Goal: Task Accomplishment & Management: Manage account settings

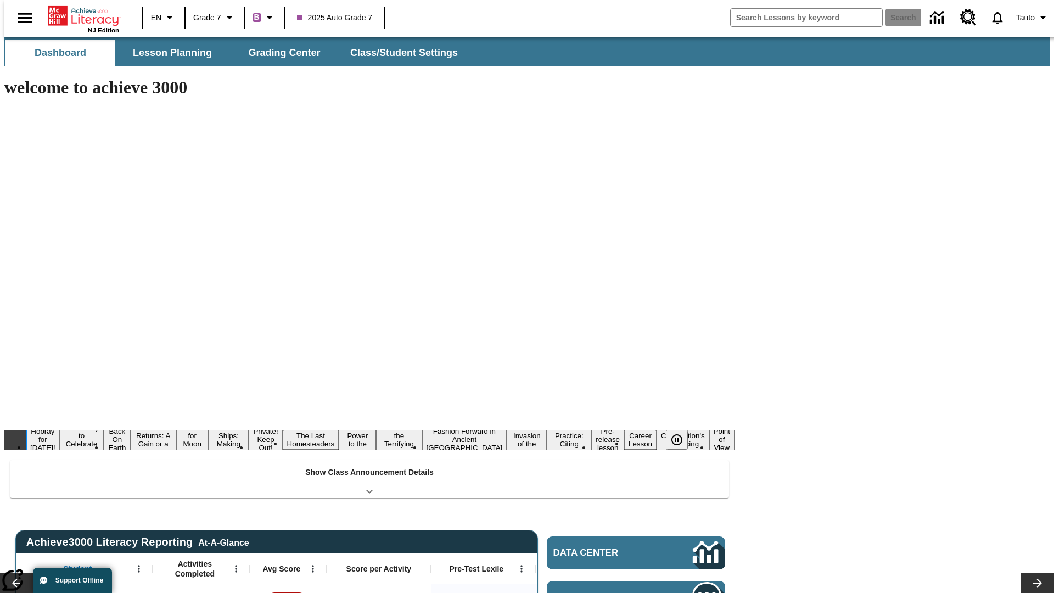
click at [59, 426] on button "Hooray for Constitution Day!" at bounding box center [42, 439] width 33 height 27
click at [681, 433] on icon "Pause" at bounding box center [676, 439] width 13 height 13
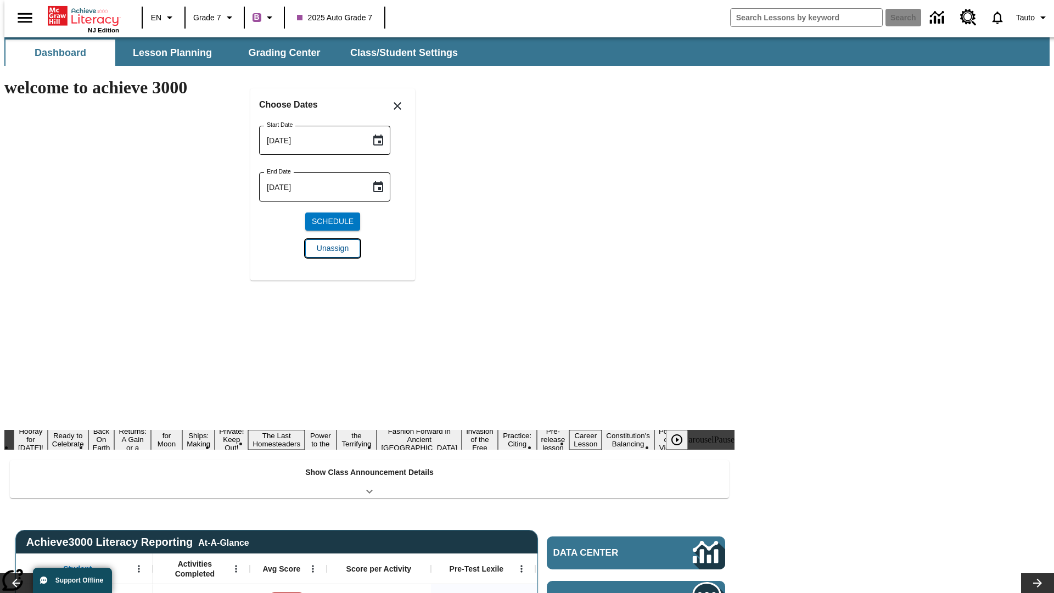
click at [333, 248] on span "Unassign" at bounding box center [333, 249] width 32 height 12
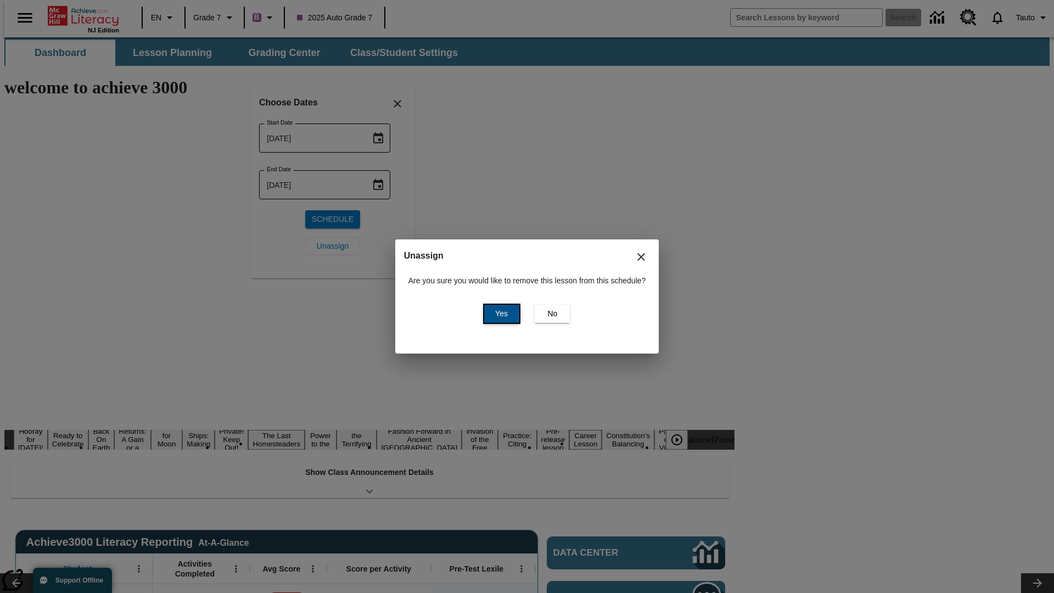
click at [500, 314] on span "Yes" at bounding box center [501, 314] width 13 height 12
